Goal: Book appointment/travel/reservation

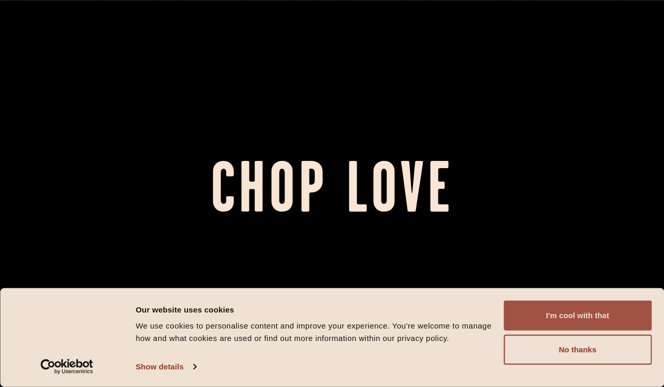
click at [557, 316] on button "I'm cool with that" at bounding box center [577, 316] width 148 height 30
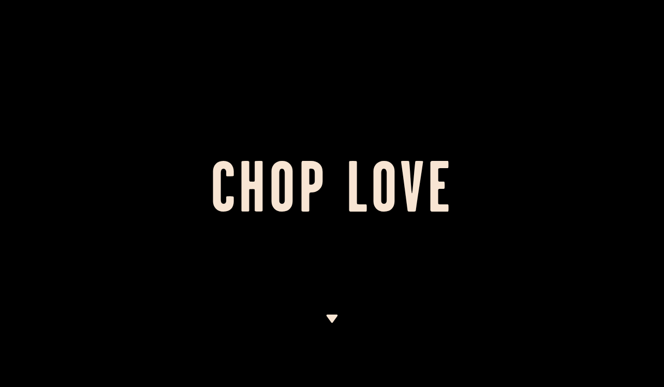
click at [331, 316] on img at bounding box center [331, 318] width 13 height 8
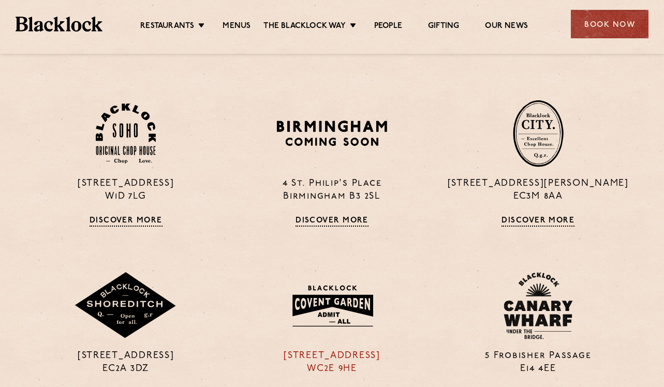
scroll to position [695, 0]
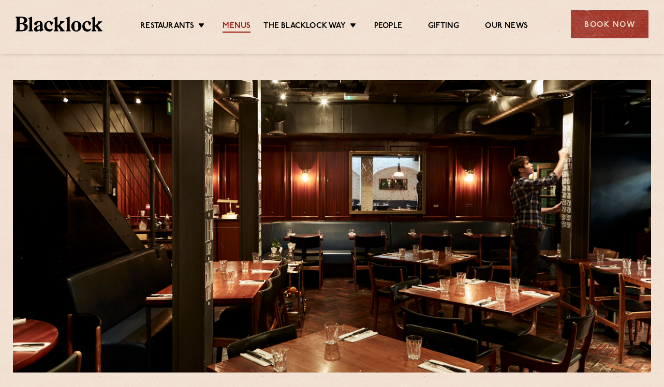
click at [232, 26] on link "Menus" at bounding box center [236, 26] width 28 height 11
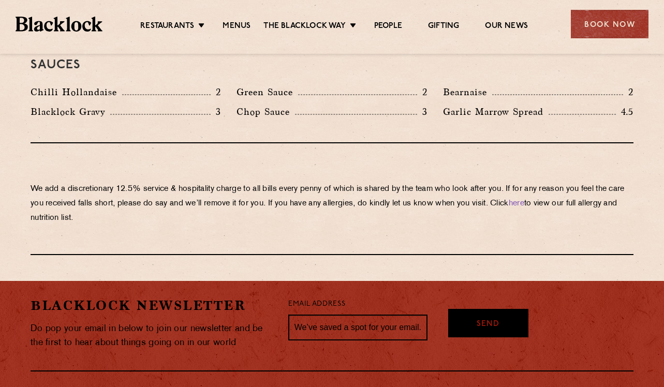
scroll to position [1766, 0]
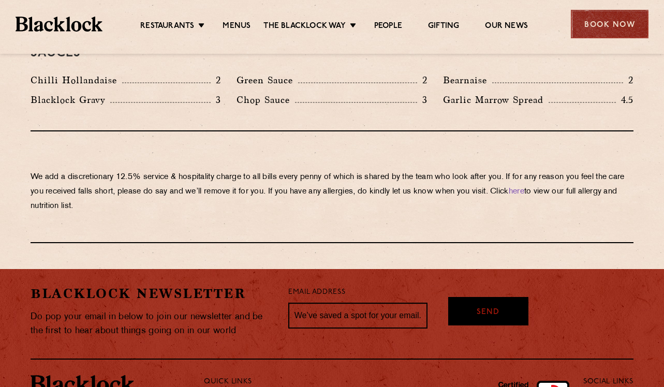
click at [598, 21] on div "Book Now" at bounding box center [610, 24] width 78 height 28
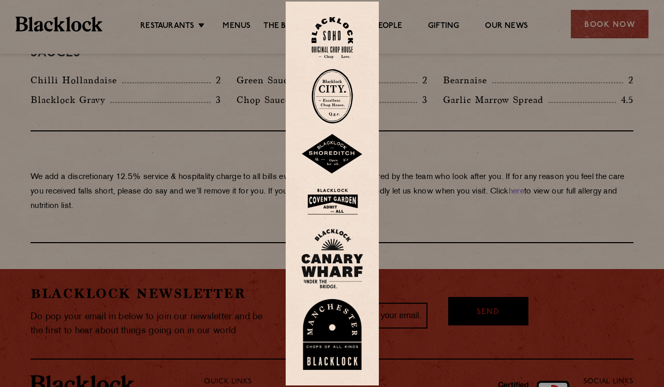
click at [331, 59] on img at bounding box center [331, 38] width 41 height 42
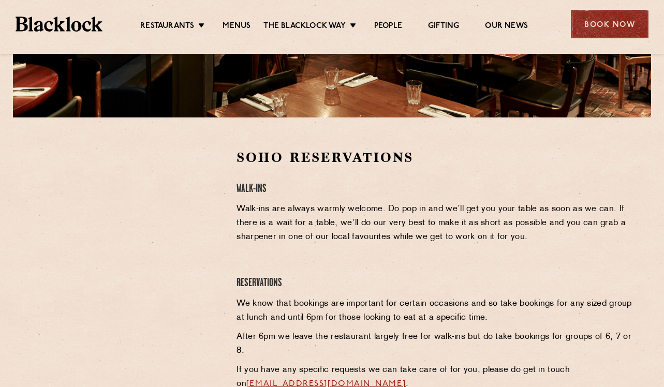
scroll to position [257, 0]
